Goal: Task Accomplishment & Management: Manage account settings

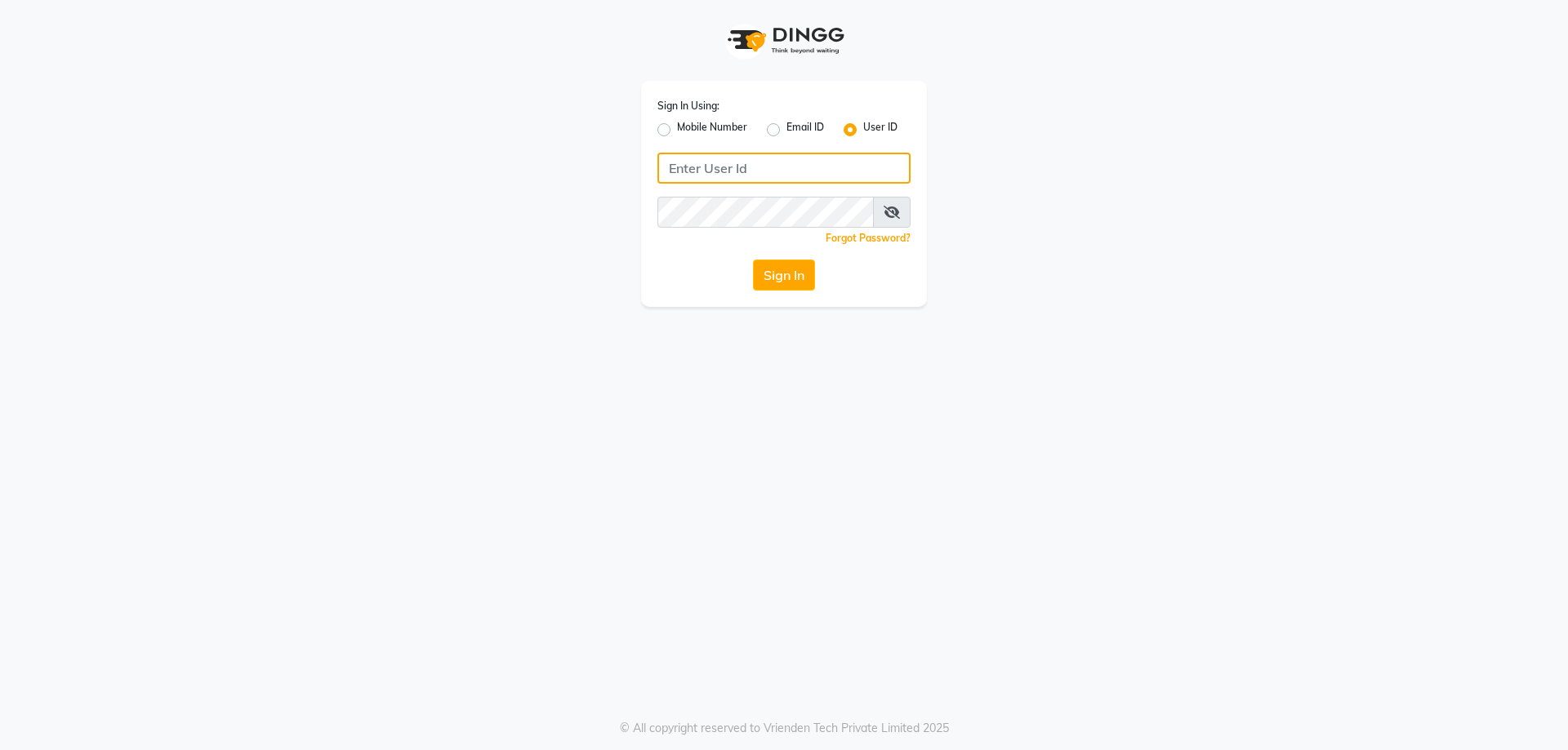
click at [752, 169] on input "Username" at bounding box center [784, 168] width 253 height 31
type input "e1786-12"
click at [783, 264] on button "Sign In" at bounding box center [784, 275] width 62 height 31
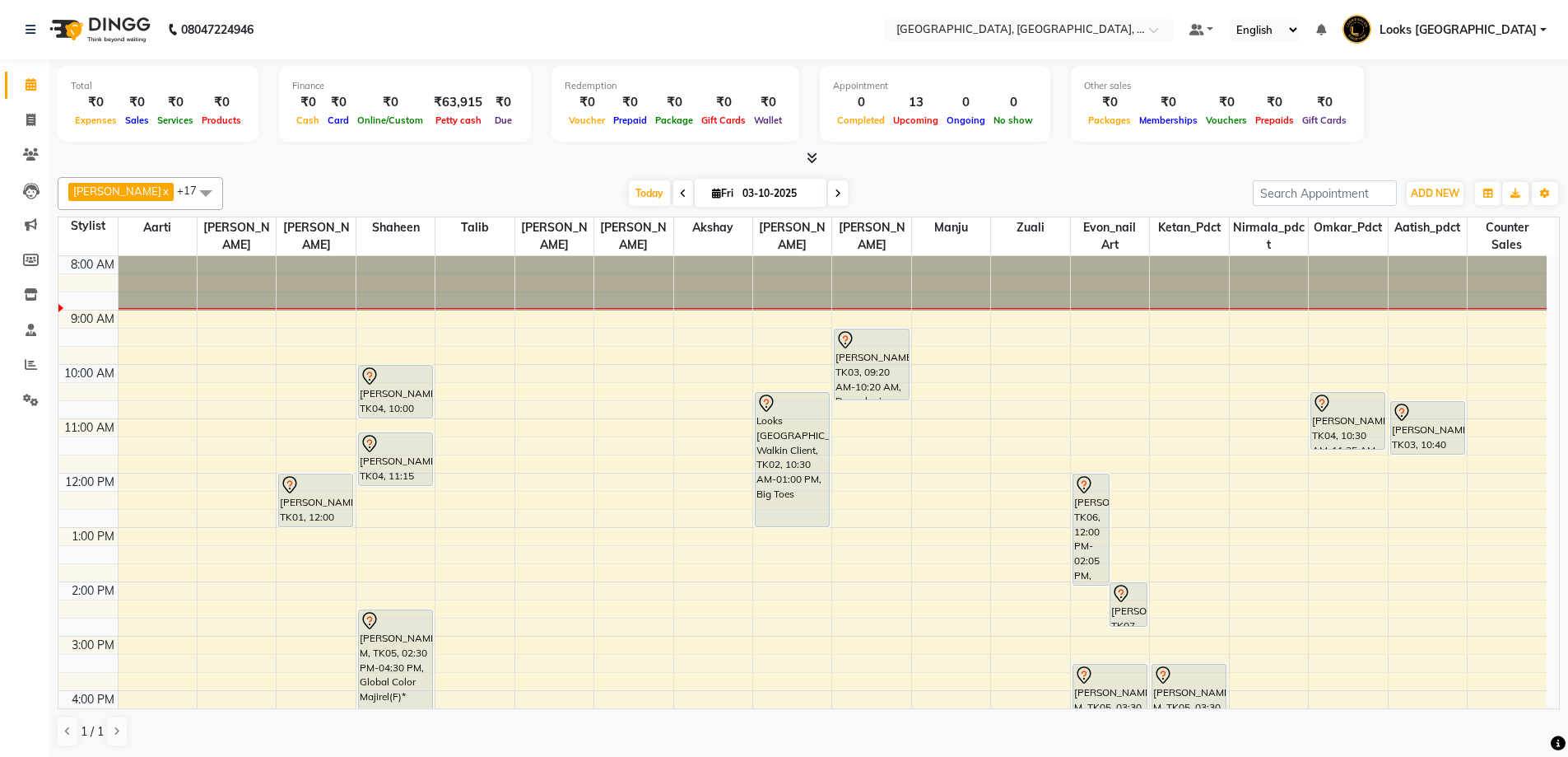
drag, startPoint x: 880, startPoint y: 380, endPoint x: 880, endPoint y: 390, distance: 10.0
click at [880, 390] on div "[PERSON_NAME], TK03, 09:20 AM-10:20 AM, Dermalogica Facial with Cooling Contour…" at bounding box center [871, 609] width 78 height 706
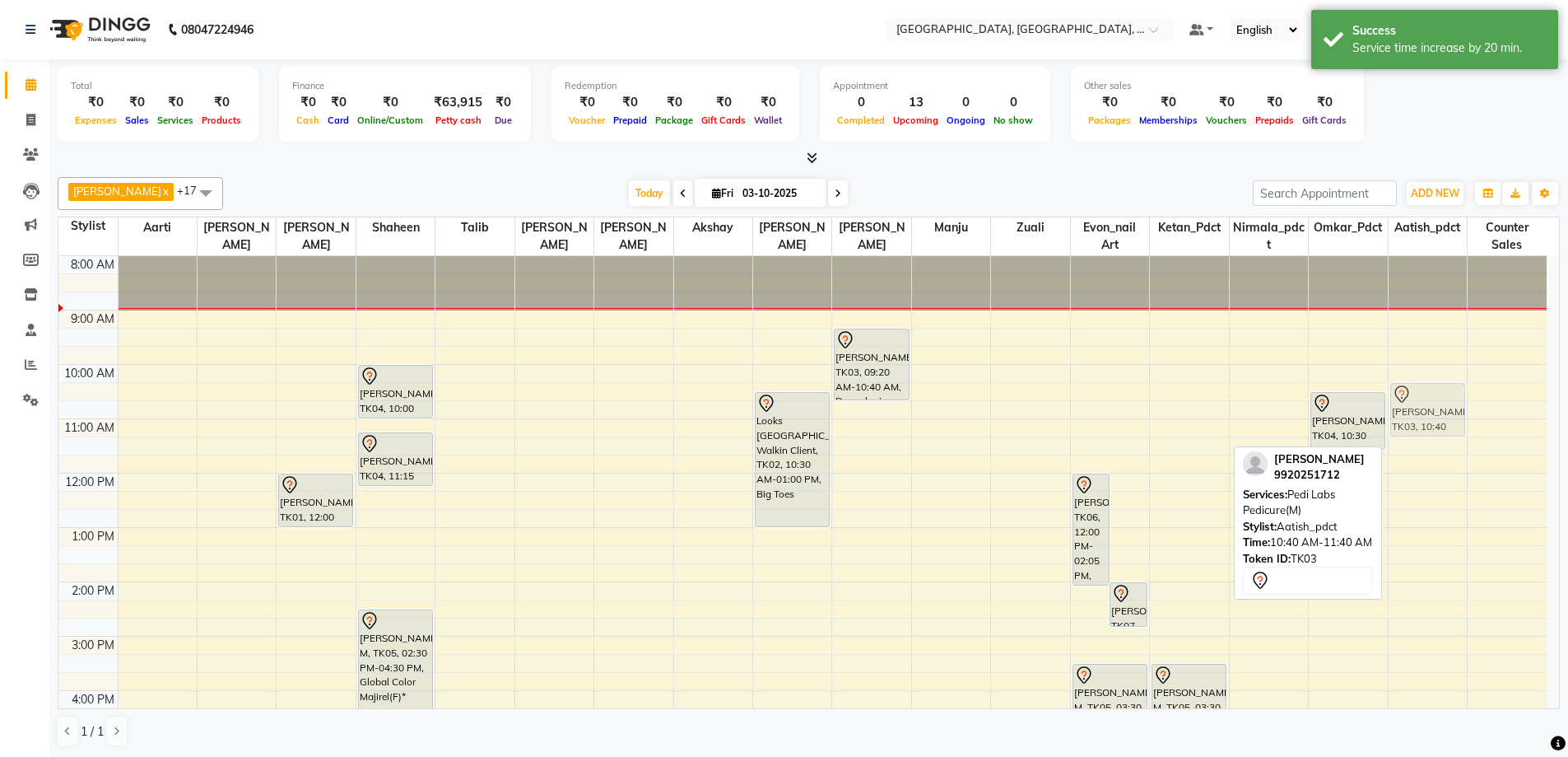
drag, startPoint x: 1420, startPoint y: 433, endPoint x: 1423, endPoint y: 421, distance: 12.4
click at [1423, 421] on div "[PERSON_NAME], TK03, 10:40 AM-11:40 AM, Pedi Labs Pedicure(M) [PERSON_NAME], TK…" at bounding box center [1428, 609] width 78 height 706
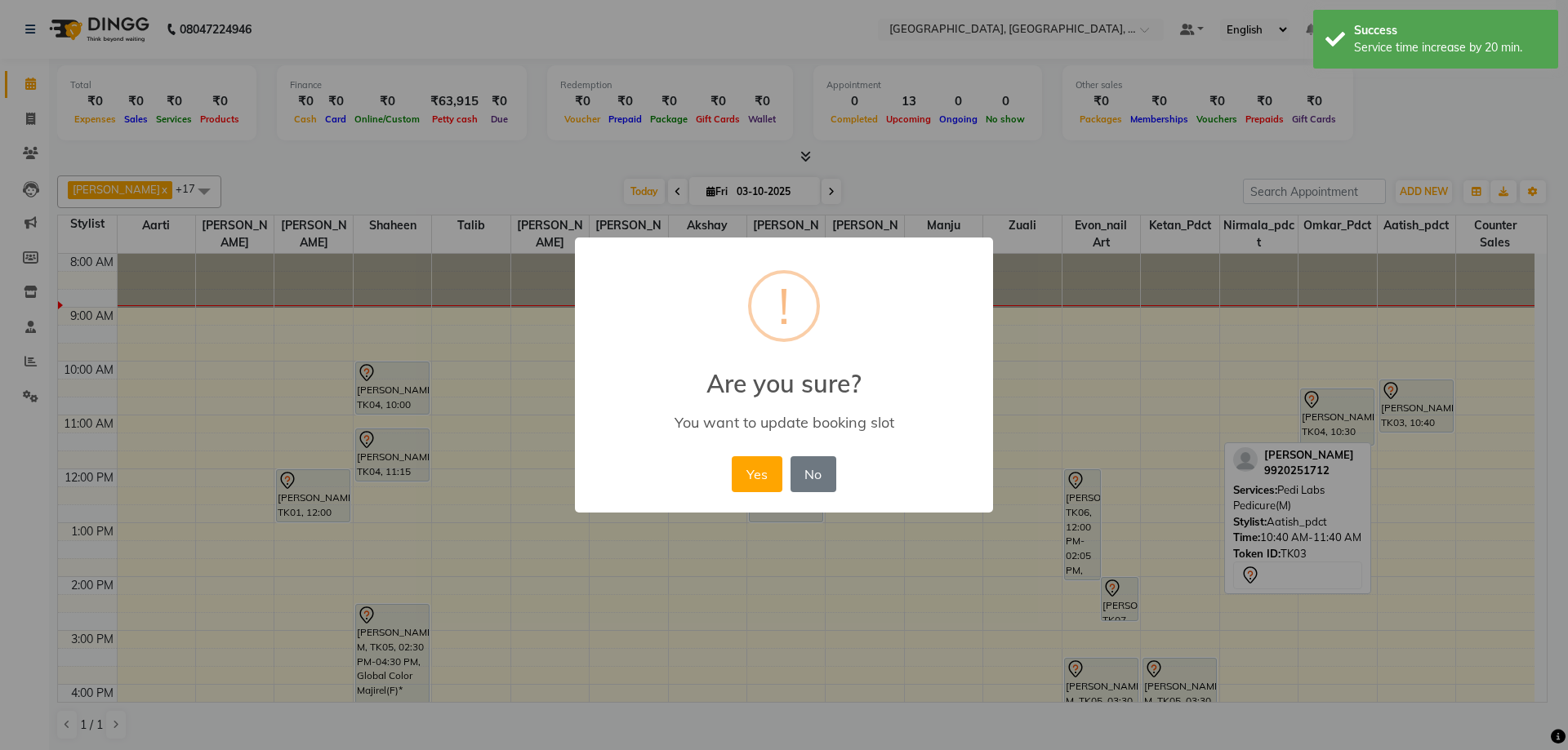
click at [629, 188] on div "× ! Are you sure? You want to update booking slot Yes No No" at bounding box center [784, 375] width 1568 height 750
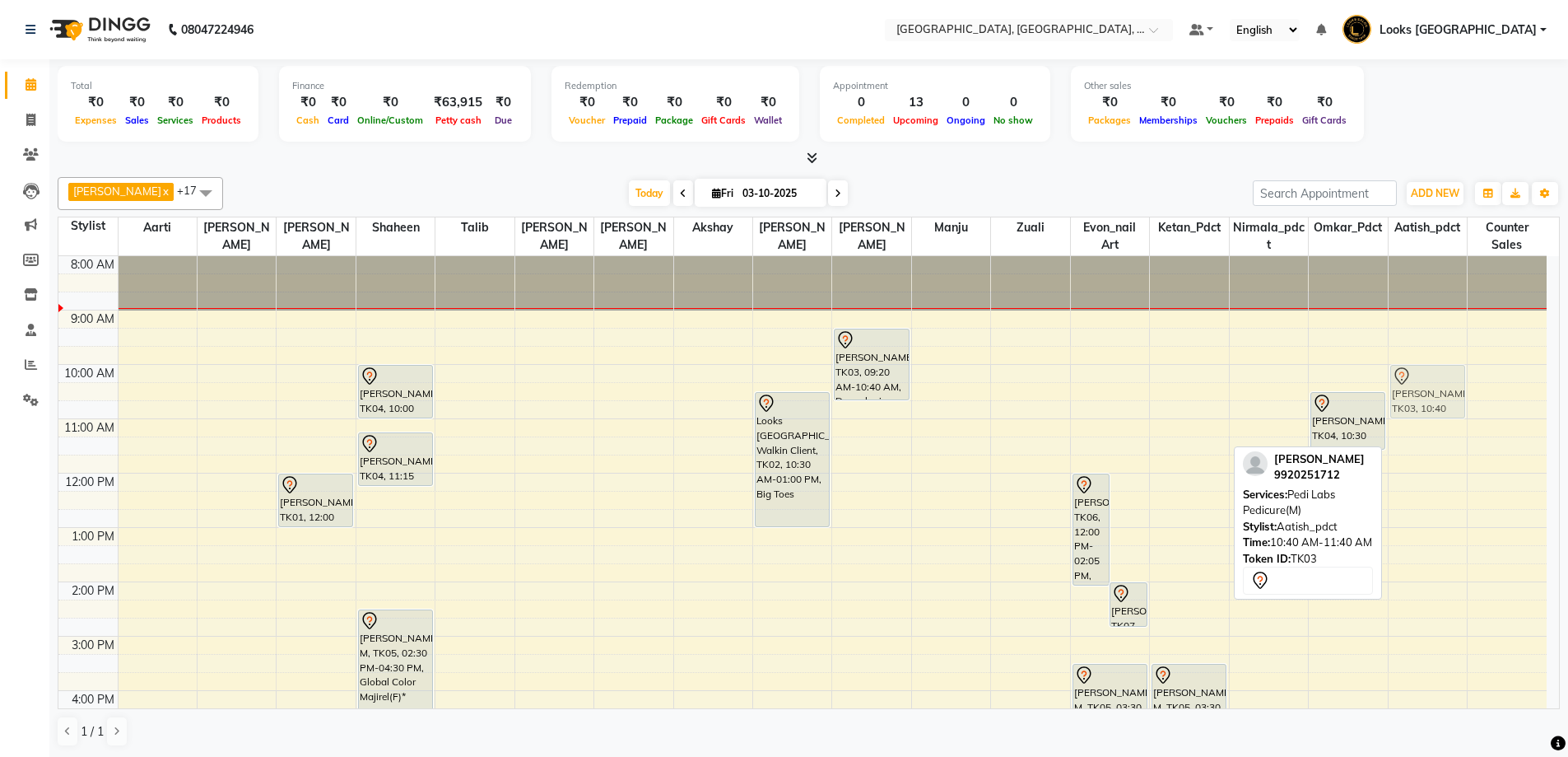
drag, startPoint x: 1425, startPoint y: 418, endPoint x: 1429, endPoint y: 385, distance: 33.2
click at [1429, 385] on div "[PERSON_NAME], TK03, 10:40 AM-11:40 AM, Pedi Labs Pedicure(M) [PERSON_NAME], TK…" at bounding box center [1428, 609] width 78 height 706
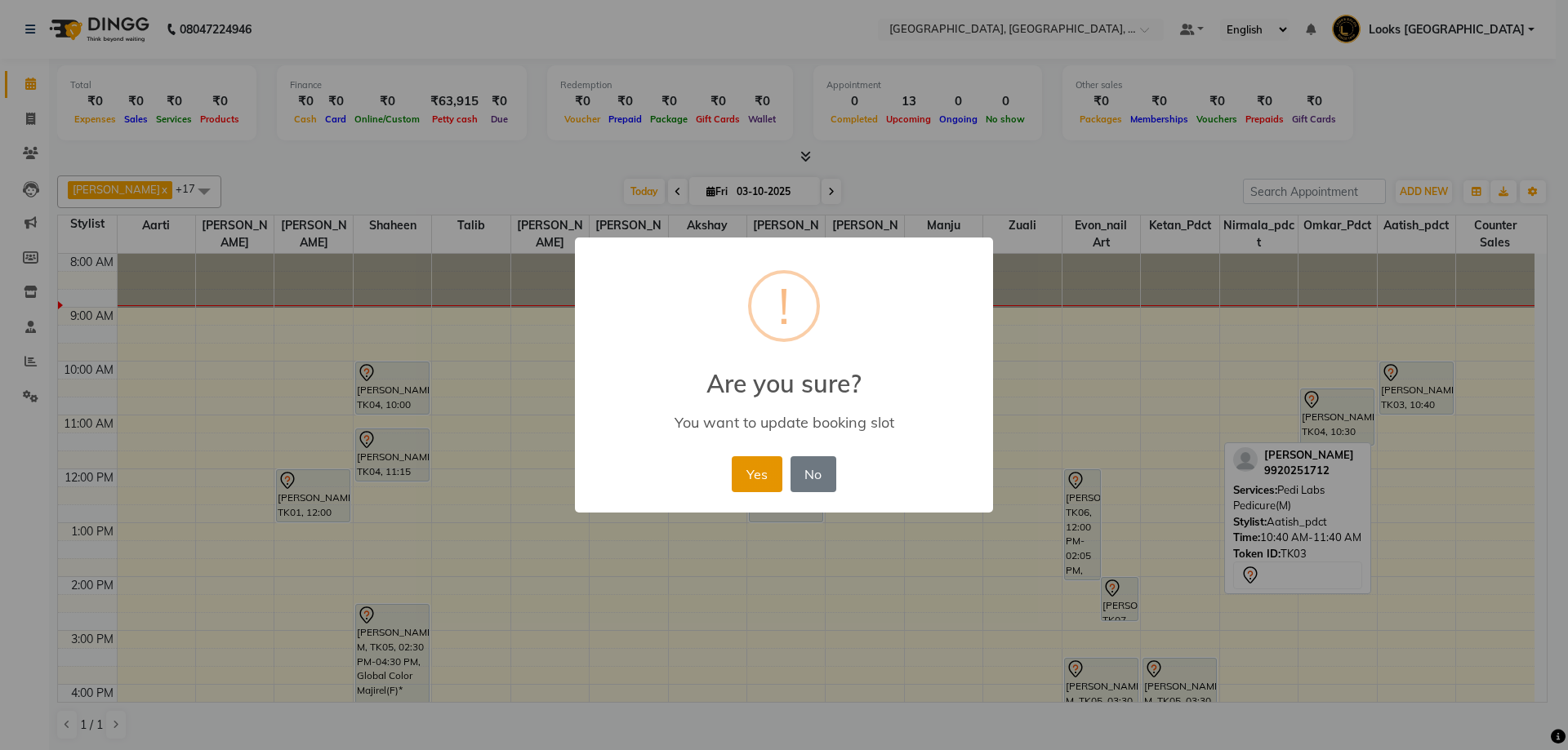
click at [757, 461] on button "Yes" at bounding box center [756, 474] width 50 height 36
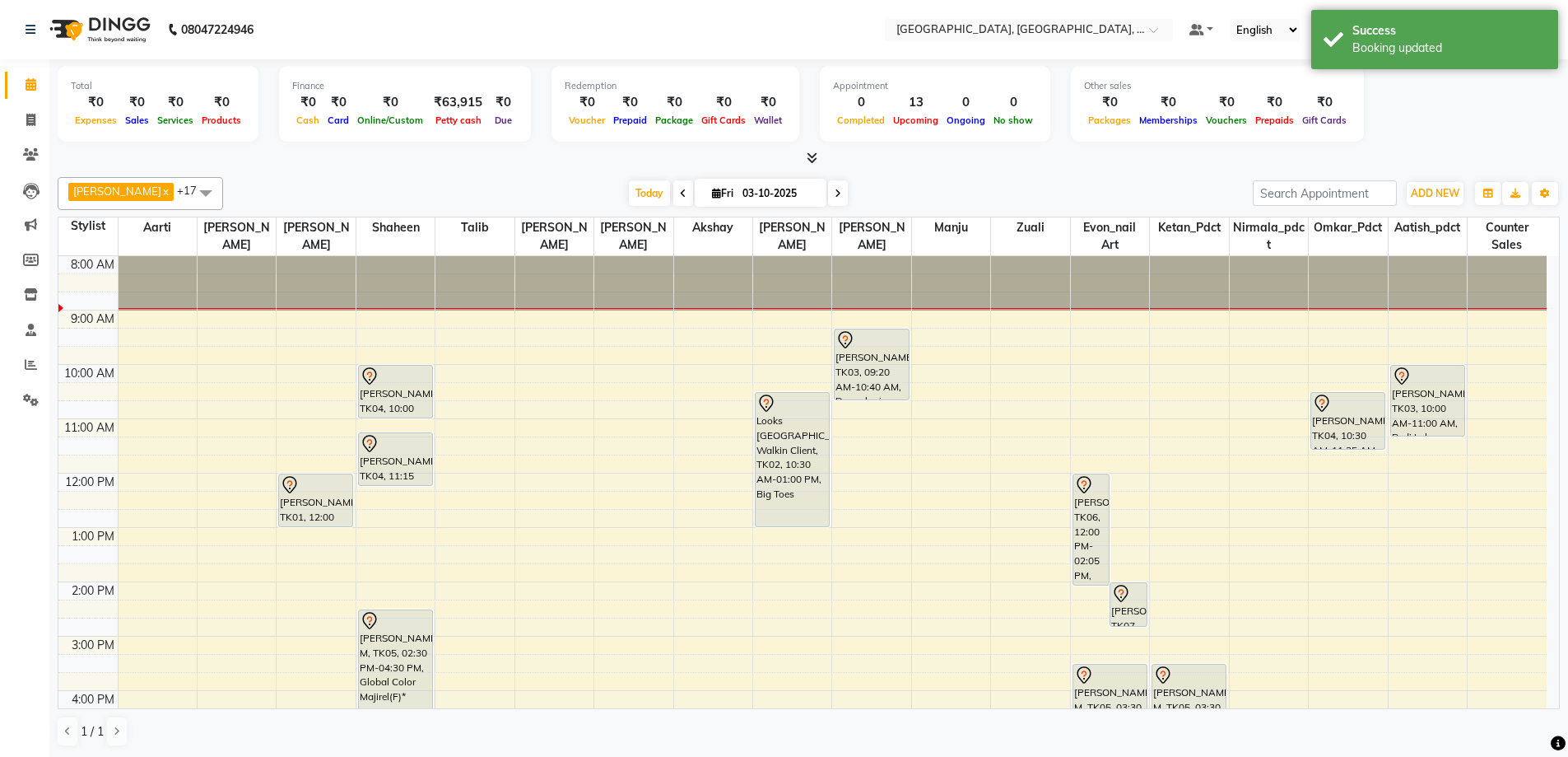
drag, startPoint x: 1427, startPoint y: 416, endPoint x: 1427, endPoint y: 433, distance: 17.0
click at [1427, 433] on div "[PERSON_NAME], TK03, 10:00 AM-11:00 AM, Pedi Labs Pedicure(M) [PERSON_NAME], TK…" at bounding box center [1428, 609] width 78 height 706
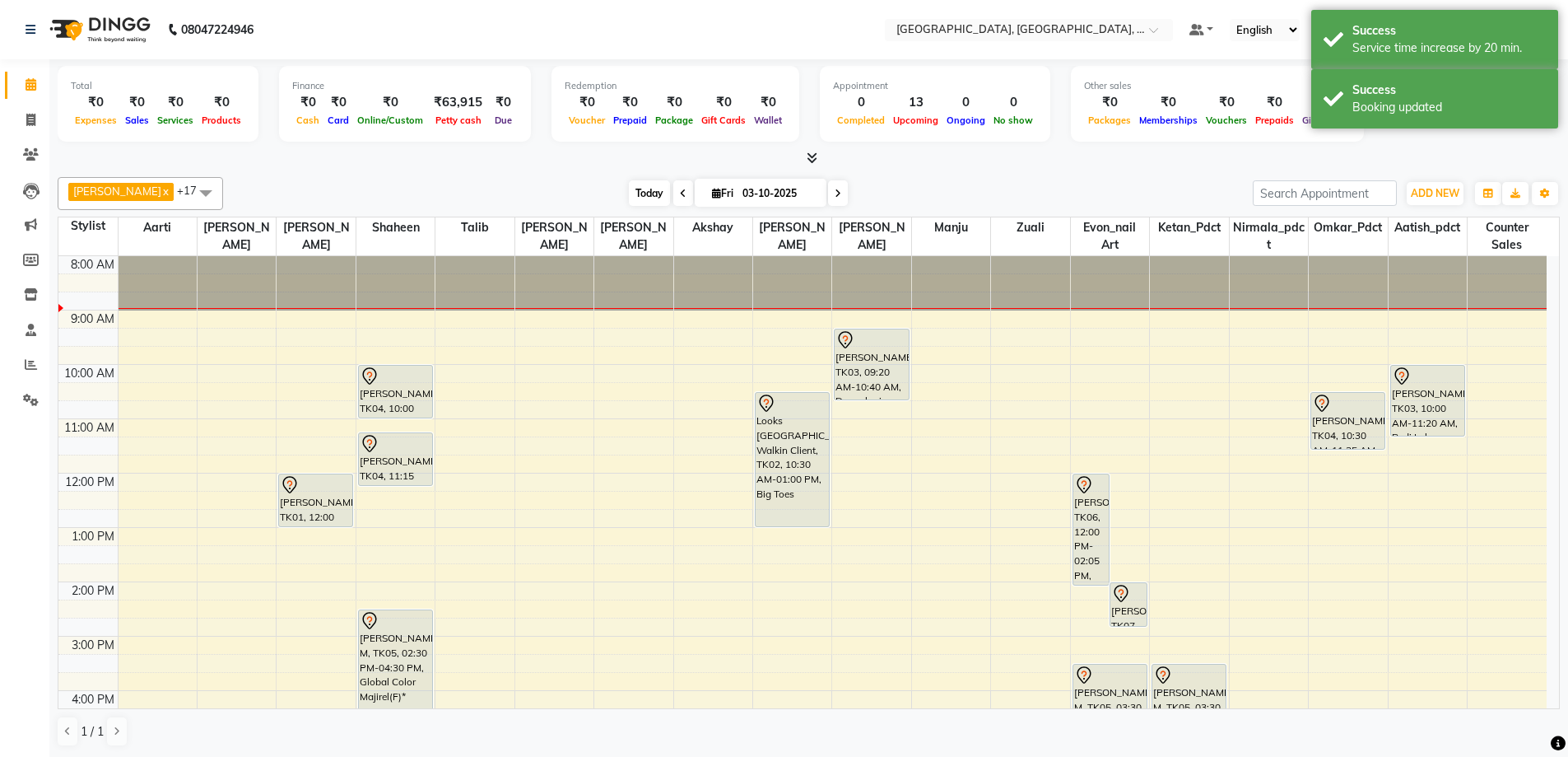
click at [629, 198] on span "Today" at bounding box center [650, 193] width 41 height 26
